Goal: Task Accomplishment & Management: Use online tool/utility

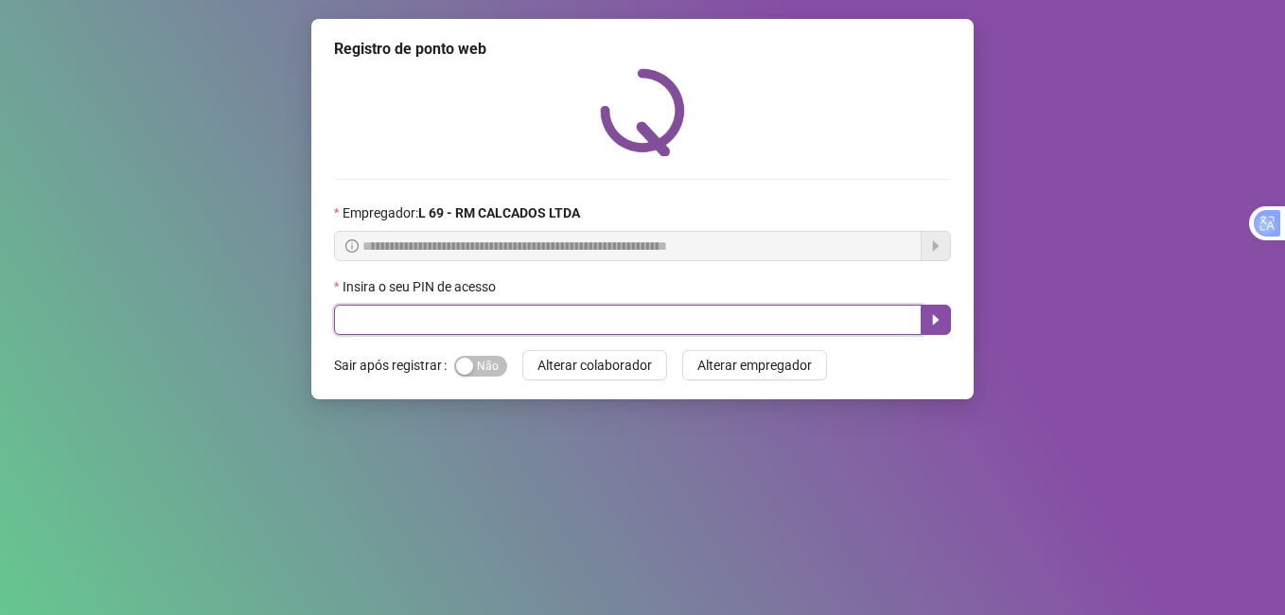
click at [350, 330] on input "text" at bounding box center [627, 320] width 587 height 30
type input "*****"
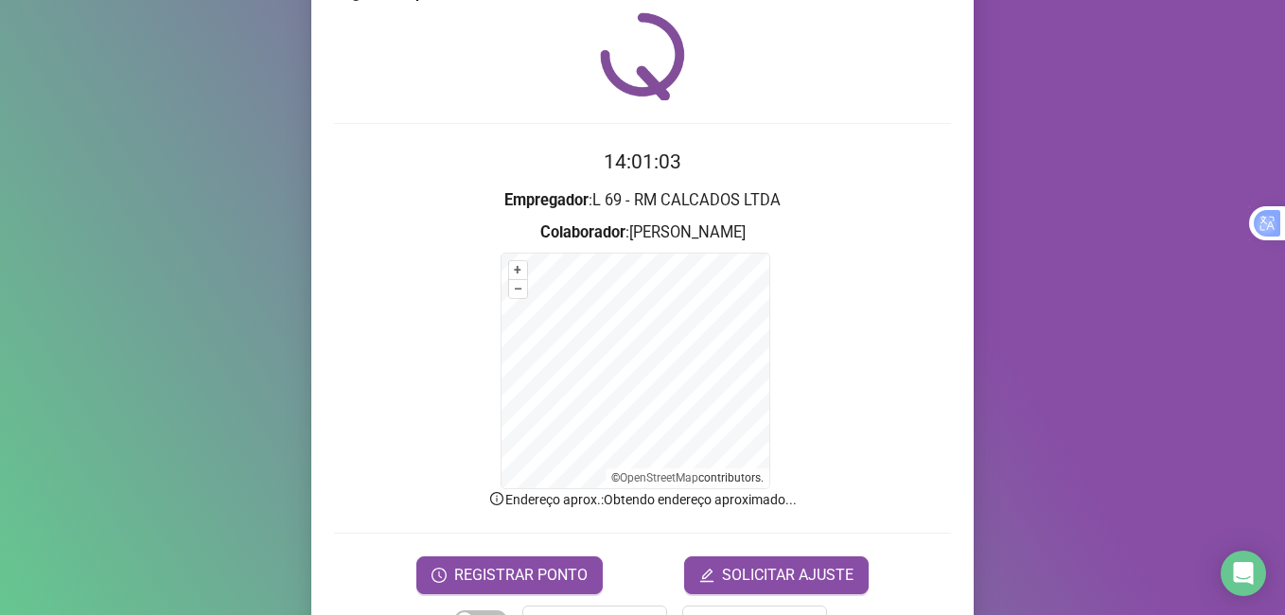
scroll to position [118, 0]
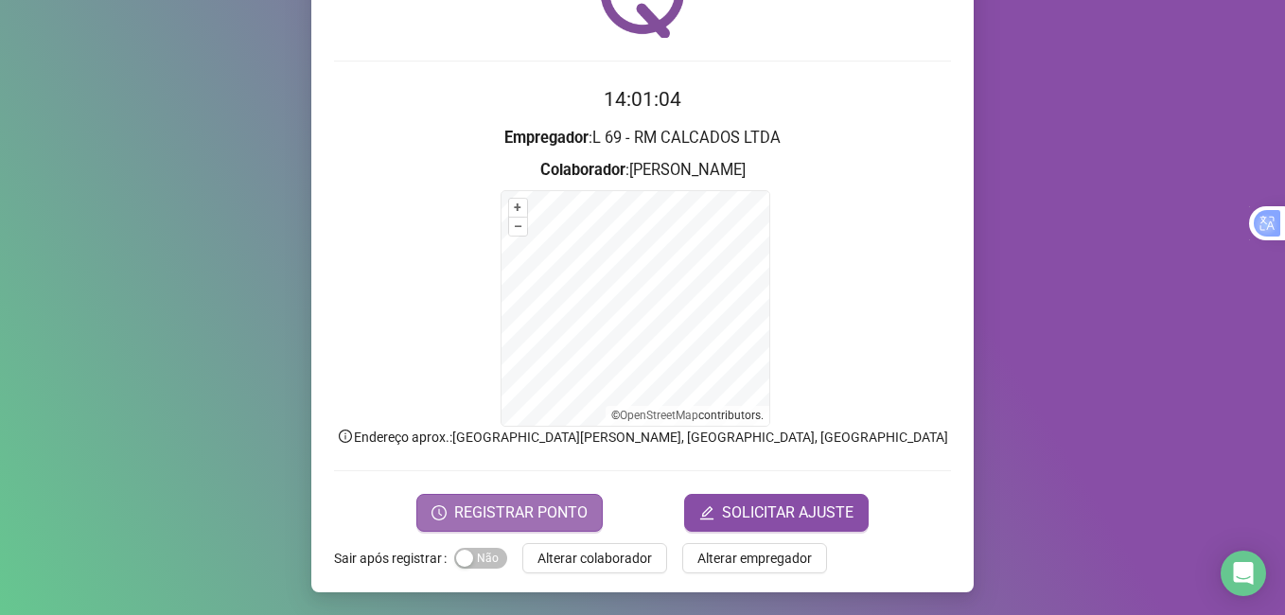
click at [512, 505] on span "REGISTRAR PONTO" at bounding box center [520, 512] width 133 height 23
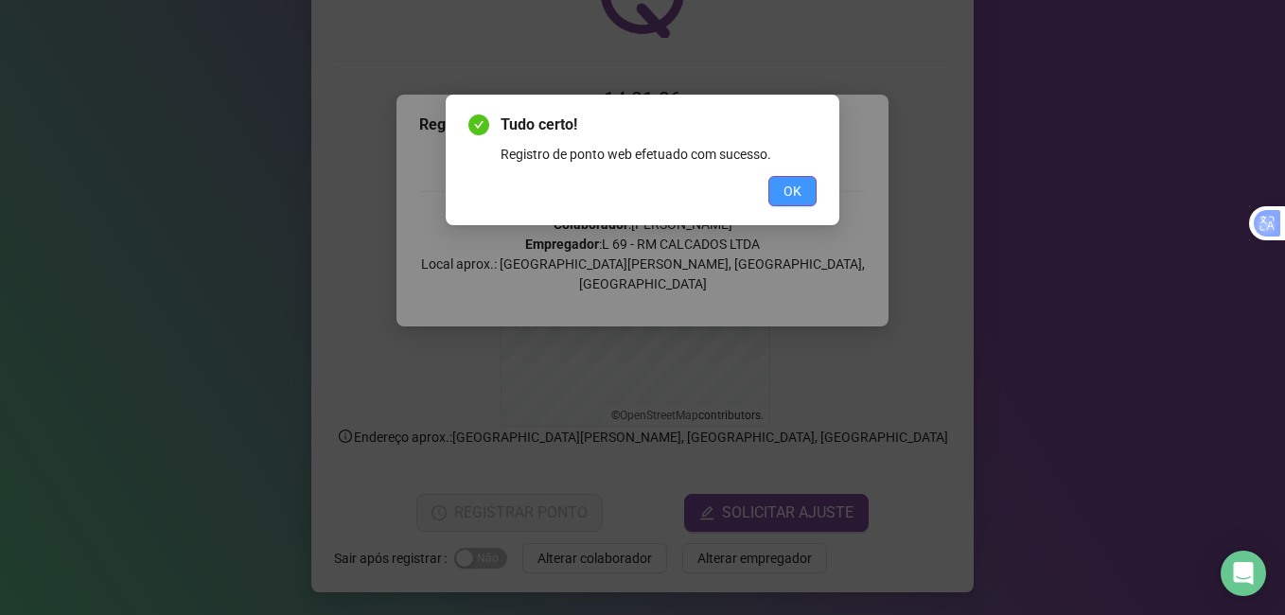
drag, startPoint x: 796, startPoint y: 169, endPoint x: 798, endPoint y: 186, distance: 17.1
click at [798, 186] on div "Tudo certo! Registro de ponto web efetuado com sucesso. OK" at bounding box center [642, 160] width 348 height 93
click at [798, 186] on span "OK" at bounding box center [792, 191] width 18 height 21
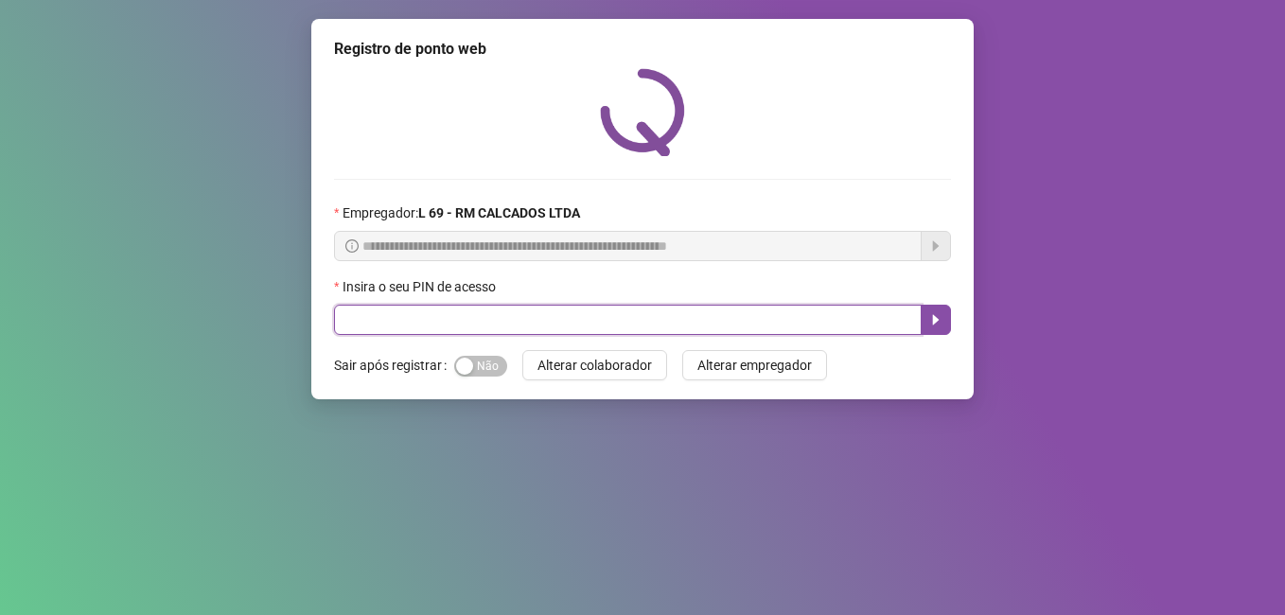
click at [376, 317] on input "text" at bounding box center [627, 320] width 587 height 30
type input "*****"
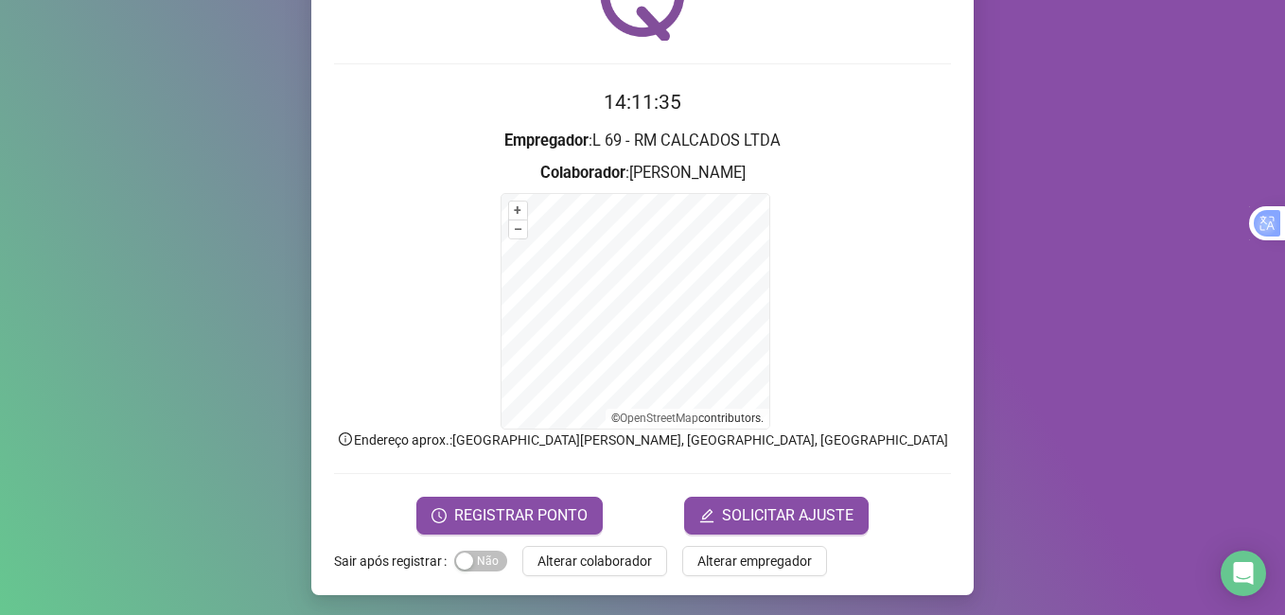
scroll to position [118, 0]
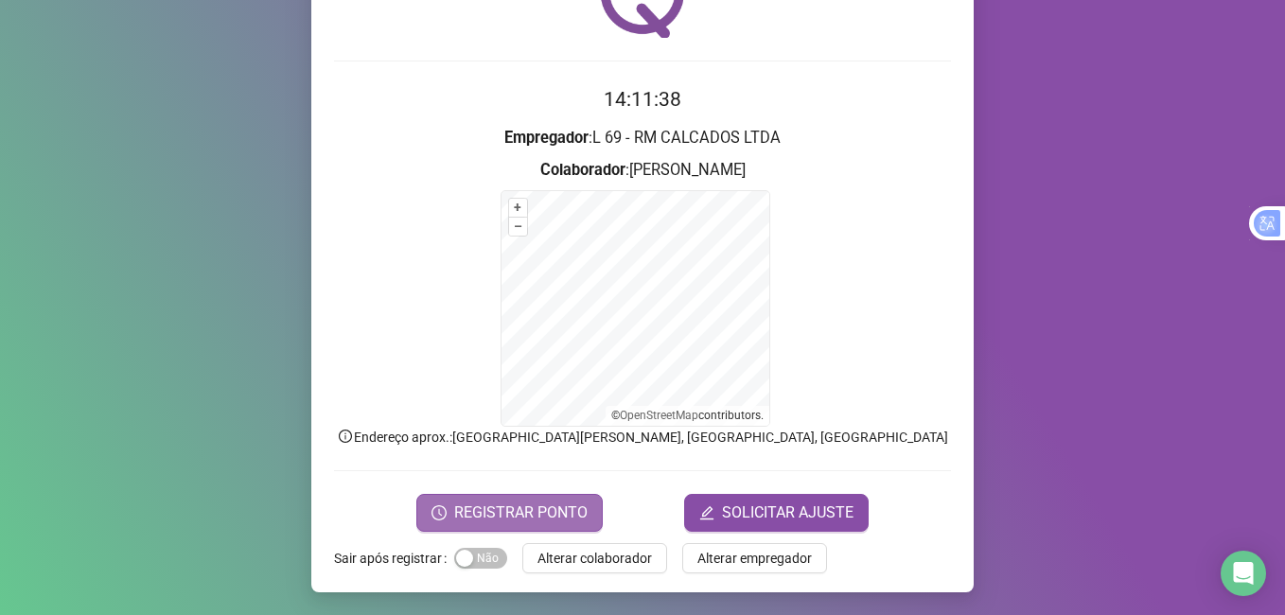
click at [431, 512] on icon "clock-circle" at bounding box center [438, 512] width 15 height 15
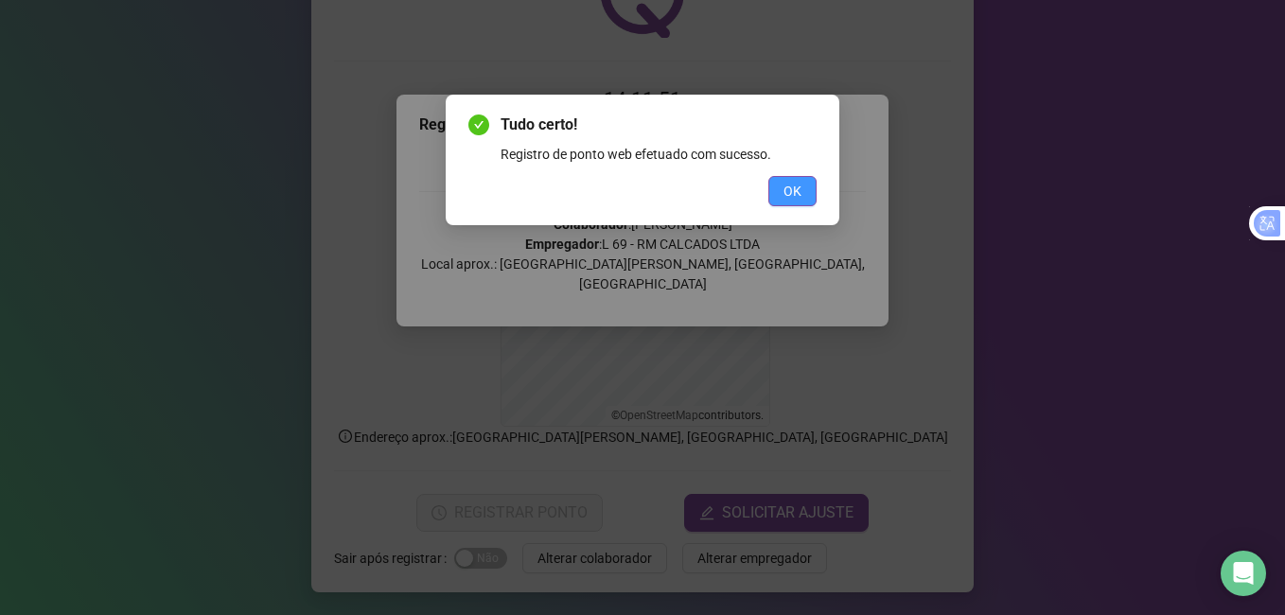
click at [769, 190] on button "OK" at bounding box center [792, 191] width 48 height 30
